Goal: Information Seeking & Learning: Learn about a topic

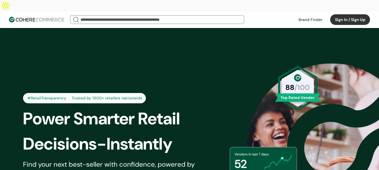
click at [300, 15] on link at bounding box center [310, 19] width 31 height 8
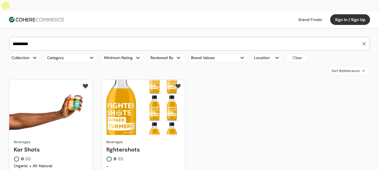
click at [52, 146] on link "Kor Shots" at bounding box center [51, 150] width 74 height 8
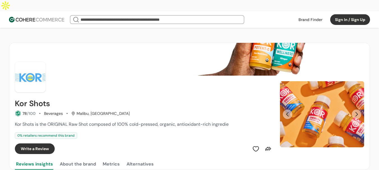
click at [357, 110] on button "Next Slide" at bounding box center [357, 115] width 10 height 10
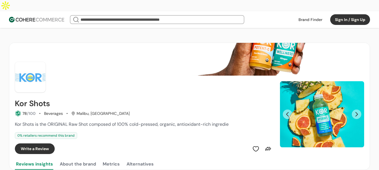
click at [357, 110] on button "Next Slide" at bounding box center [357, 115] width 10 height 10
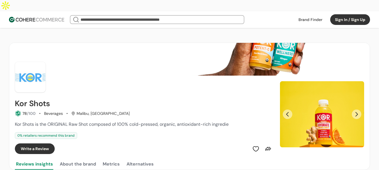
click at [357, 110] on button "Next Slide" at bounding box center [357, 115] width 10 height 10
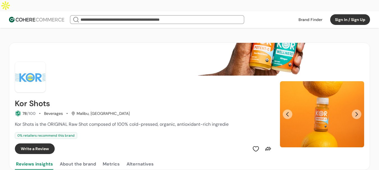
click at [357, 110] on button "Next Slide" at bounding box center [357, 115] width 10 height 10
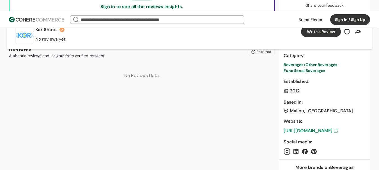
scroll to position [224, 0]
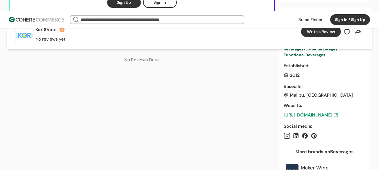
click at [325, 112] on link "https://korshots.com/" at bounding box center [325, 115] width 82 height 7
